Goal: Task Accomplishment & Management: Complete application form

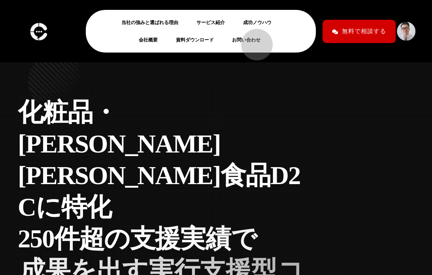
click at [252, 40] on link "お問い合わせ" at bounding box center [249, 39] width 35 height 9
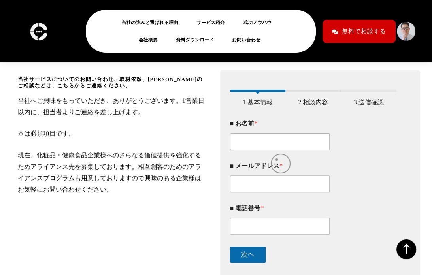
scroll to position [102, 0]
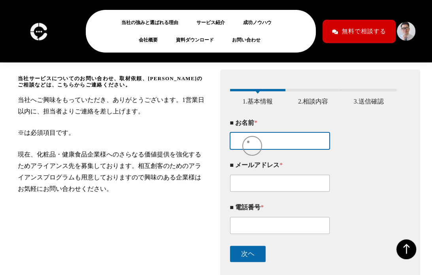
click at [248, 142] on input "■ お名前 *" at bounding box center [280, 141] width 100 height 17
paste input "[PERSON_NAME]"
type input "[PERSON_NAME]"
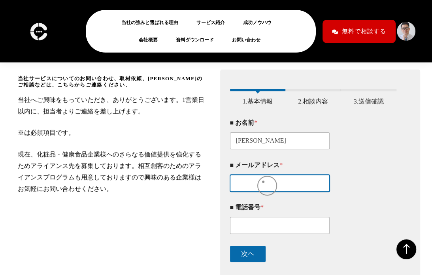
drag, startPoint x: 263, startPoint y: 182, endPoint x: 177, endPoint y: 193, distance: 86.9
click at [263, 183] on input "■ メールアドレス *" at bounding box center [280, 183] width 100 height 17
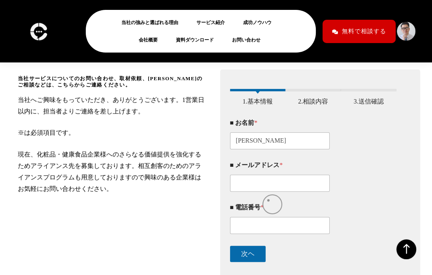
click at [271, 205] on div "■ 電話番号 *" at bounding box center [313, 219] width 167 height 42
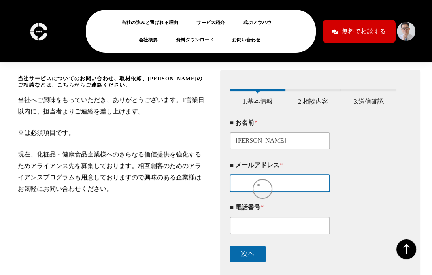
click at [259, 185] on input "■ メールアドレス *" at bounding box center [280, 183] width 100 height 17
paste input "info@nishihara-design.com"
type input "info@nishihara-design.com"
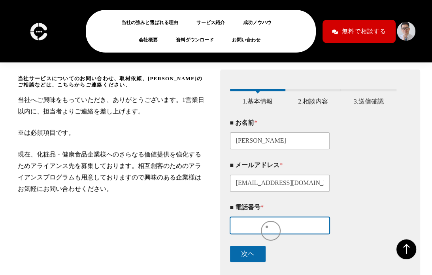
drag, startPoint x: 267, startPoint y: 227, endPoint x: 117, endPoint y: 233, distance: 150.0
click at [267, 228] on input "■ 電話番号 *" at bounding box center [280, 225] width 100 height 17
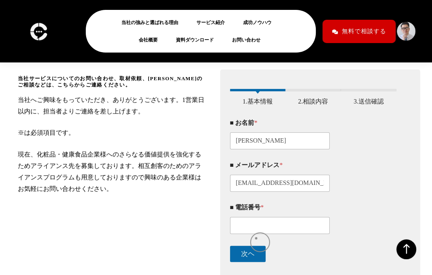
click at [256, 237] on div "■ 電話番号 *" at bounding box center [313, 219] width 167 height 42
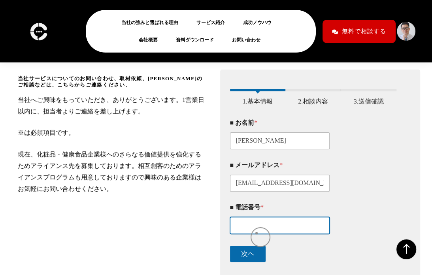
click at [257, 233] on input "■ 電話番号 *" at bounding box center [280, 225] width 100 height 17
paste input "080-3587-8916"
type input "080-3587-8916"
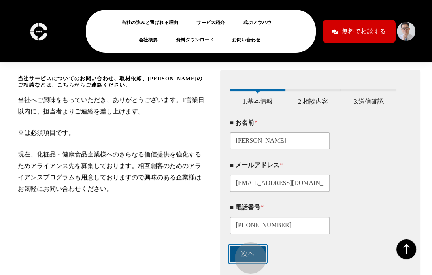
click at [247, 254] on button "次ヘ" at bounding box center [248, 254] width 36 height 16
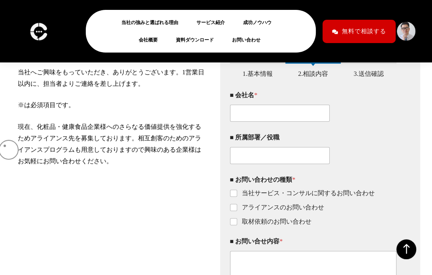
scroll to position [128, 0]
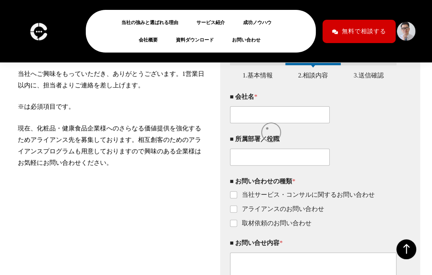
click at [269, 128] on div "■ 会社名 *" at bounding box center [313, 108] width 167 height 42
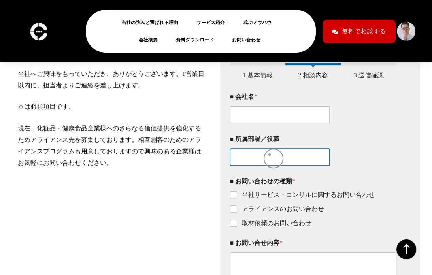
click at [272, 160] on input "■ 所属部署／役職" at bounding box center [280, 157] width 100 height 17
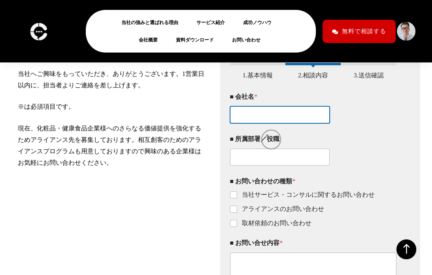
click at [266, 120] on input "■ 会社名 *" at bounding box center [280, 114] width 100 height 17
paste input "個人事業主（西原恵美／Webデザイナー）"
type input "個人事業主（西原恵美／Webデザイナー）"
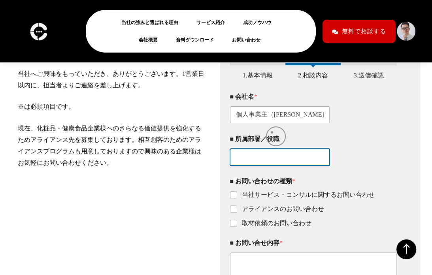
scroll to position [0, 0]
click at [281, 161] on input "■ 所属部署／役職" at bounding box center [280, 157] width 100 height 17
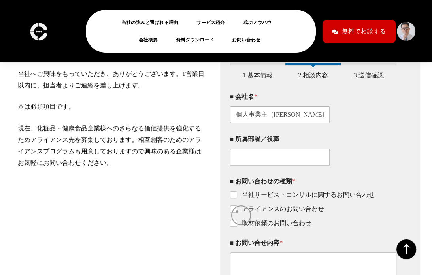
click at [237, 212] on label "アライアンスのお問い合わせ" at bounding box center [280, 209] width 87 height 8
click at [237, 212] on input "アライアンスのお問い合わせ" at bounding box center [234, 209] width 6 height 6
checkbox input "true"
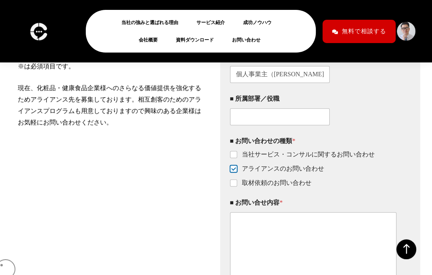
scroll to position [169, 0]
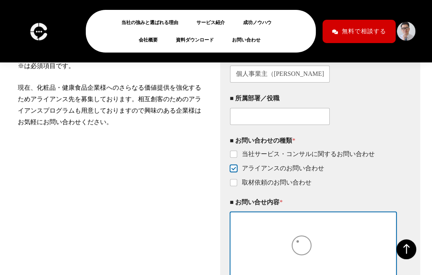
click at [298, 242] on textarea "■ お問い合せ内容 *" at bounding box center [313, 255] width 167 height 87
paste textarea "クリームチームマーケティング合同会社"
click at [363, 218] on textarea "クリームチームマーケティング合同会社" at bounding box center [313, 255] width 167 height 87
paste textarea "御中"
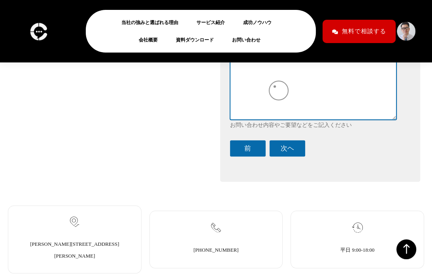
click at [275, 87] on textarea "クリームチームマーケティング合同会社 御中" at bounding box center [313, 76] width 167 height 87
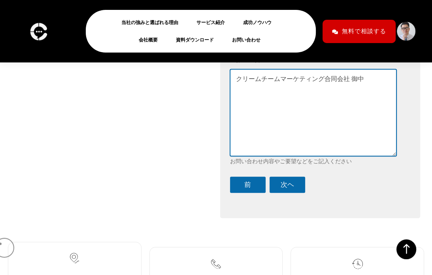
scroll to position [311, 0]
paste textarea "突然のご連絡失礼いたします。 Webデザイナーとして活動しております、西原 恵美と申します。 貴社のホームページを拝見し、Webデザインでお力になれればと思い…"
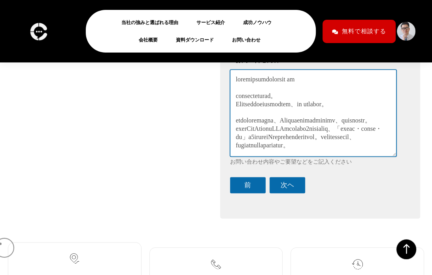
scroll to position [331, 0]
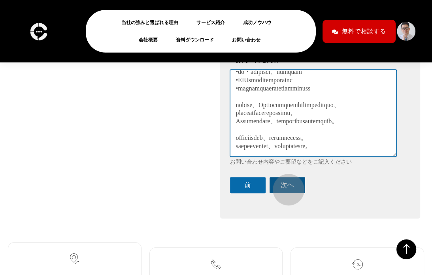
type textarea "クリームチームマーケティング合同会社 御中 突然のご連絡失礼いたします。 Webデザイナーとして活動しております、西原 恵美と申します。 貴社のホームページを…"
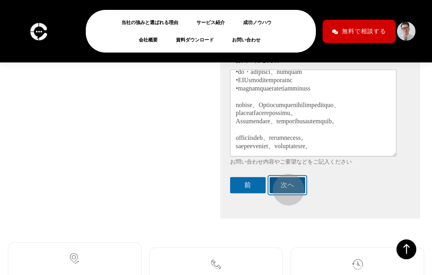
click at [285, 186] on button "次ヘ" at bounding box center [288, 185] width 36 height 16
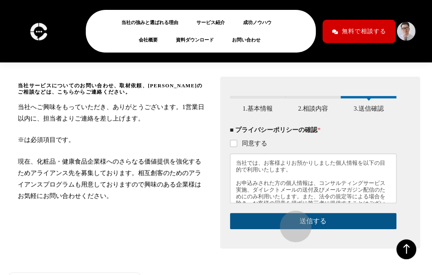
scroll to position [94, 0]
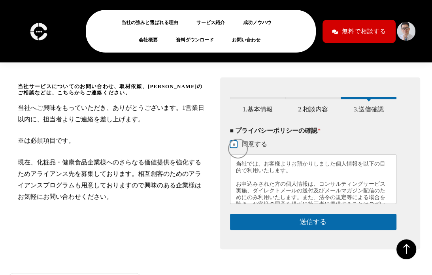
drag, startPoint x: 234, startPoint y: 145, endPoint x: 255, endPoint y: 165, distance: 28.8
click at [234, 145] on input "同意する" at bounding box center [234, 145] width 6 height 6
checkbox input "true"
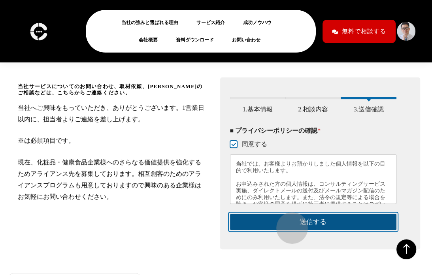
click at [288, 224] on button "送信する" at bounding box center [313, 222] width 167 height 16
